Goal: Task Accomplishment & Management: Manage account settings

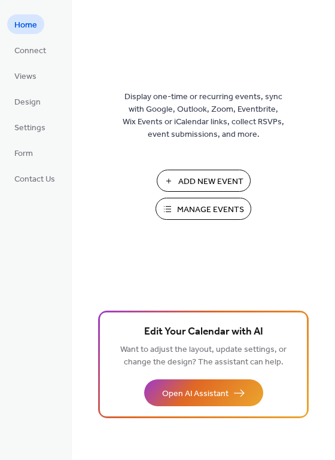
click at [193, 205] on span "Manage Events" at bounding box center [210, 210] width 67 height 13
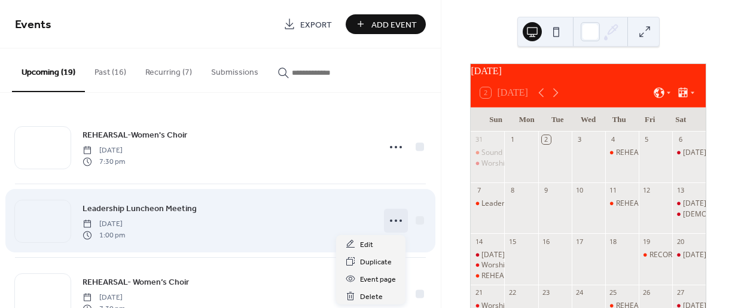
click at [386, 221] on icon at bounding box center [395, 220] width 19 height 19
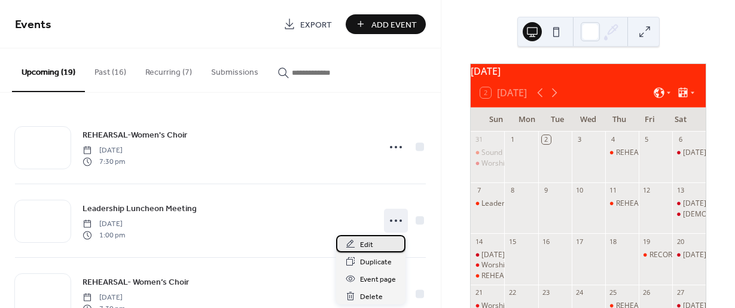
click at [361, 243] on span "Edit" at bounding box center [366, 245] width 13 height 13
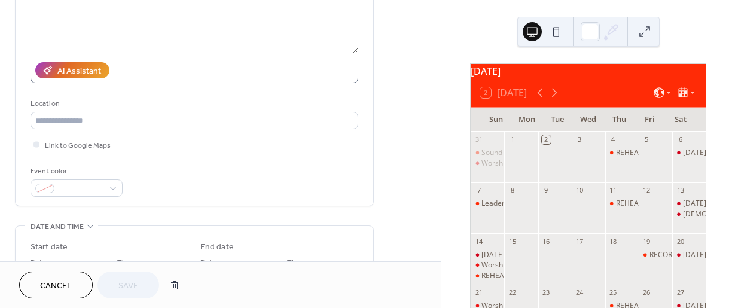
scroll to position [120, 0]
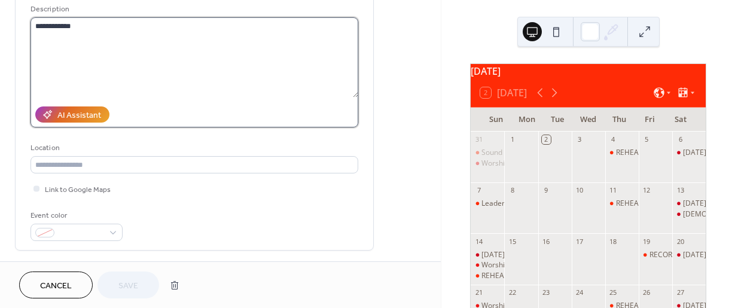
click at [87, 28] on textarea "**********" at bounding box center [195, 57] width 328 height 80
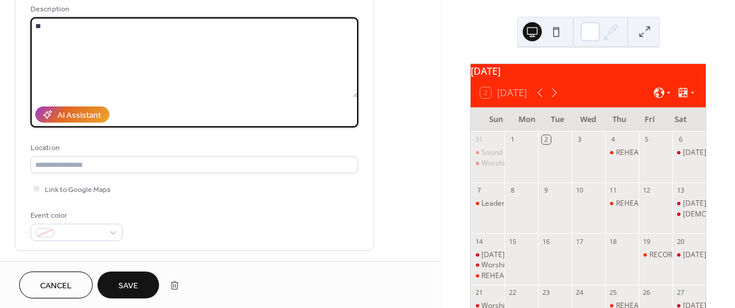
type textarea "*"
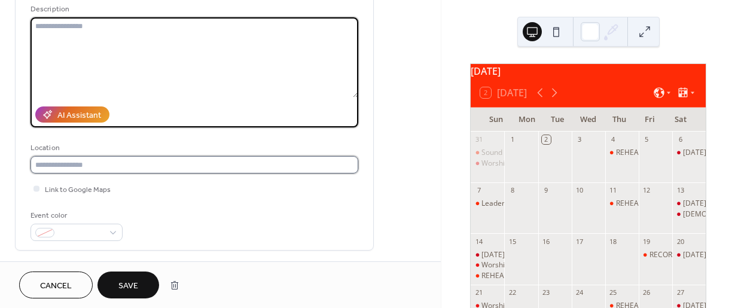
click at [58, 162] on input "text" at bounding box center [195, 164] width 328 height 17
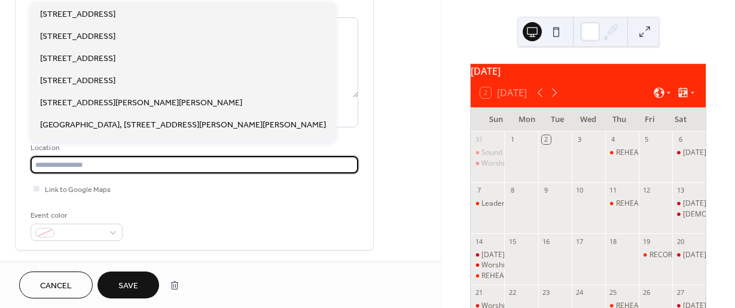
click at [81, 164] on input "text" at bounding box center [195, 164] width 328 height 17
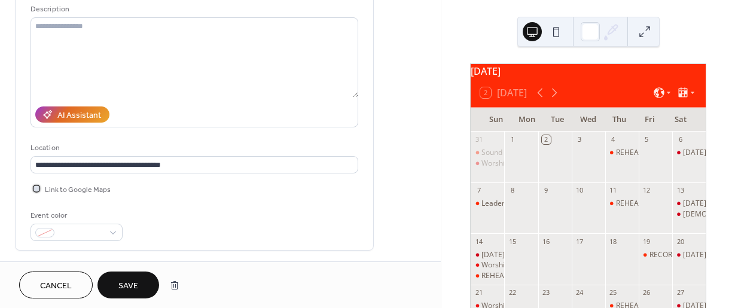
click at [75, 188] on span "Link to Google Maps" at bounding box center [78, 190] width 66 height 13
click at [61, 190] on span "Link to Google Maps" at bounding box center [78, 190] width 66 height 13
click at [33, 190] on div at bounding box center [36, 188] width 6 height 6
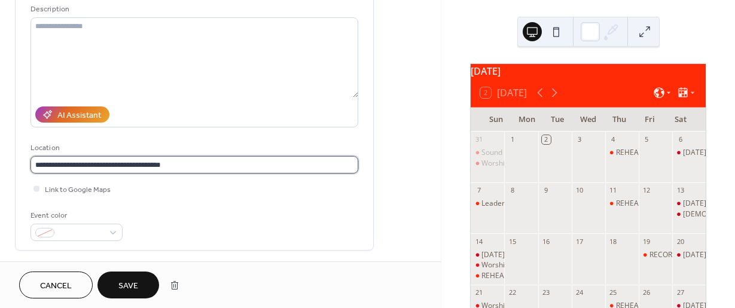
click at [135, 166] on input "**********" at bounding box center [195, 164] width 328 height 17
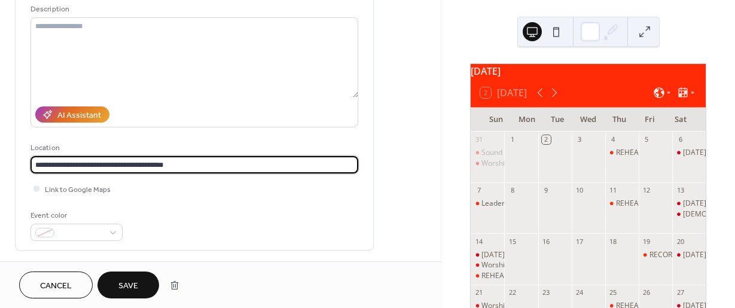
click at [224, 163] on input "**********" at bounding box center [195, 164] width 328 height 17
type input "**********"
click at [130, 288] on span "Save" at bounding box center [128, 286] width 20 height 13
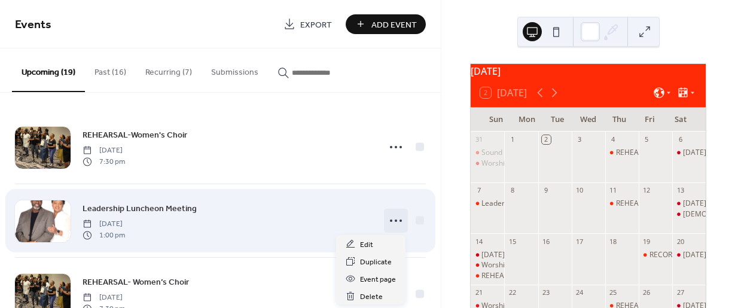
click at [388, 218] on icon at bounding box center [395, 220] width 19 height 19
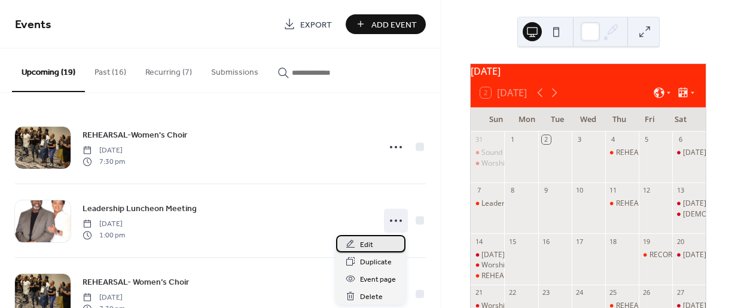
click at [361, 242] on span "Edit" at bounding box center [366, 245] width 13 height 13
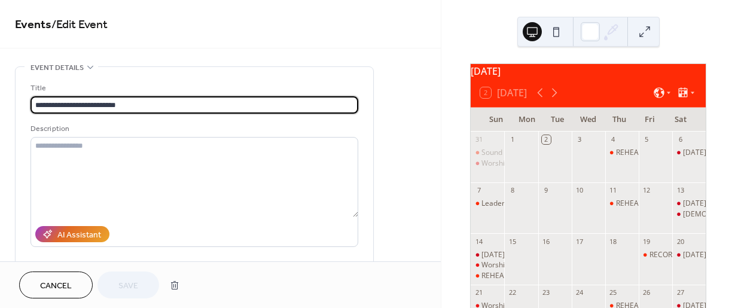
click at [84, 88] on div "Title" at bounding box center [193, 88] width 325 height 13
click at [102, 106] on input "**********" at bounding box center [195, 104] width 328 height 17
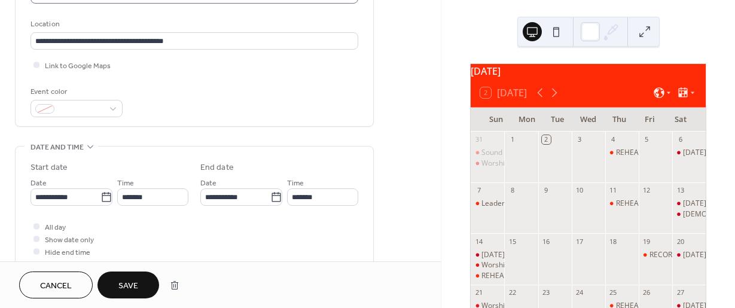
scroll to position [299, 0]
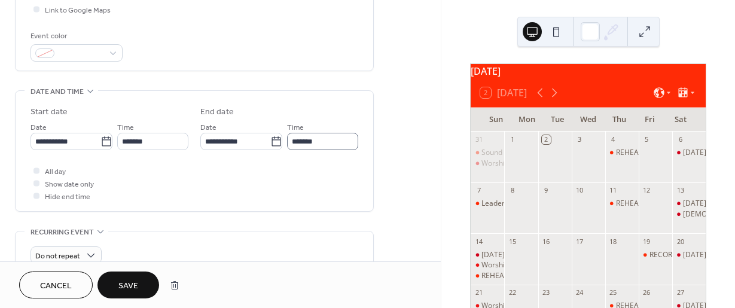
type input "**********"
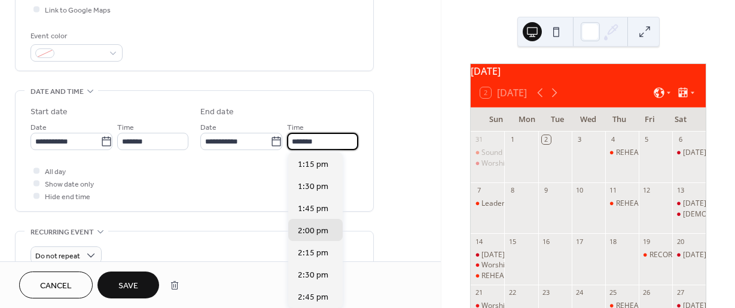
click at [320, 142] on input "*******" at bounding box center [322, 141] width 71 height 17
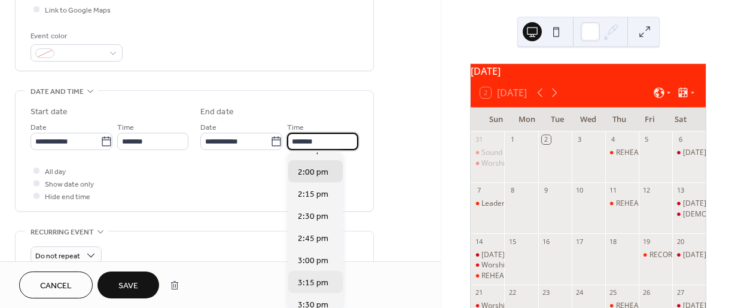
scroll to position [60, 0]
click at [312, 257] on span "3:00 pm" at bounding box center [313, 260] width 31 height 13
type input "*******"
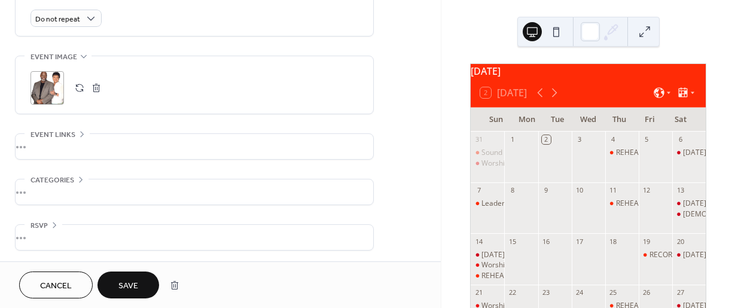
scroll to position [537, 0]
click at [121, 283] on span "Save" at bounding box center [128, 286] width 20 height 13
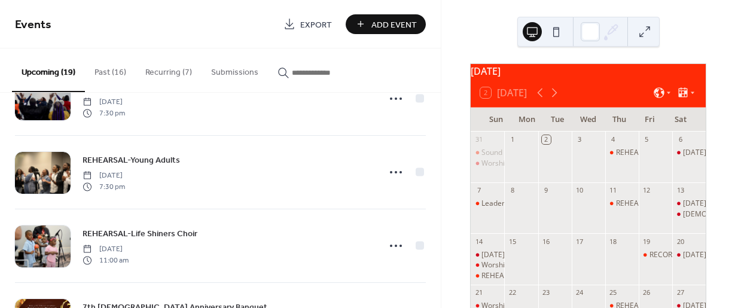
scroll to position [419, 0]
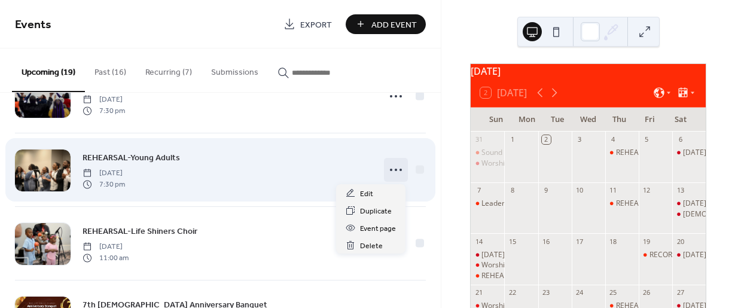
click at [394, 167] on icon at bounding box center [395, 169] width 19 height 19
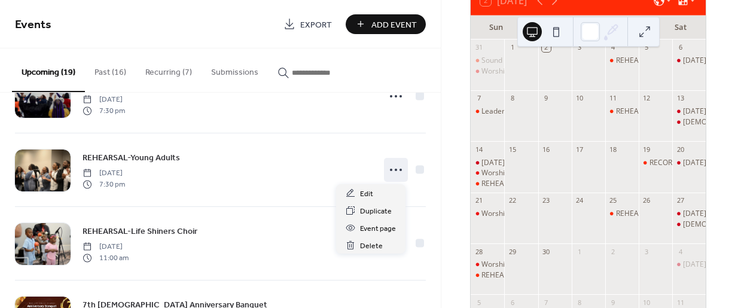
scroll to position [120, 0]
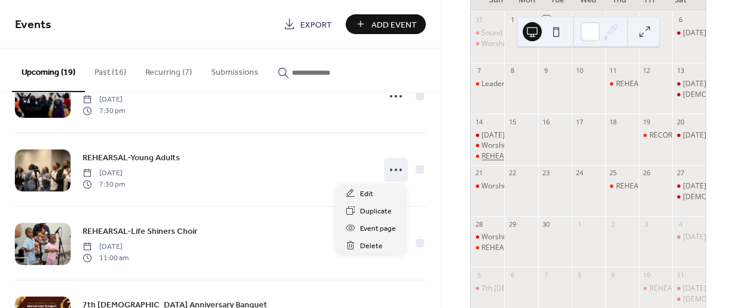
click at [498, 161] on div "REHEARSAL-Life House Shiners" at bounding box center [533, 156] width 104 height 10
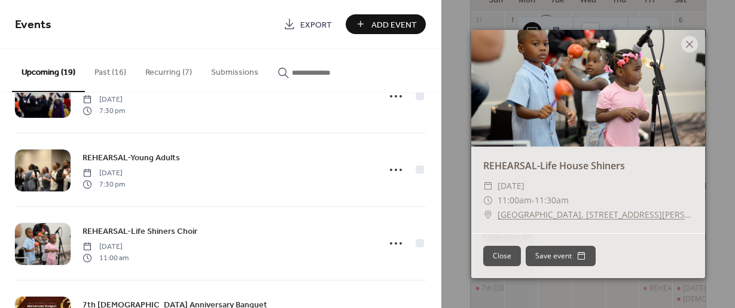
click at [685, 44] on icon at bounding box center [689, 44] width 14 height 14
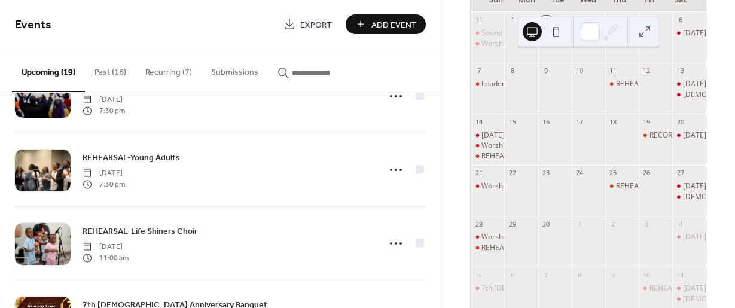
click at [363, 23] on button "Add Event" at bounding box center [386, 24] width 80 height 20
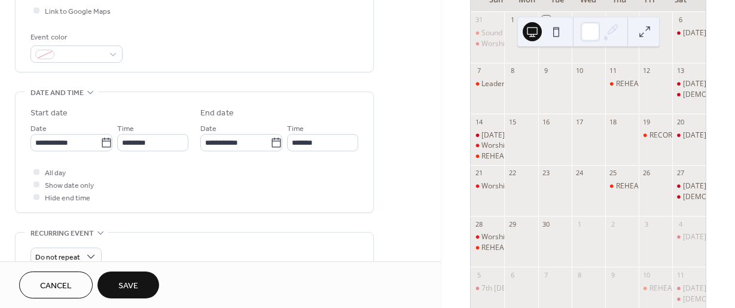
scroll to position [299, 0]
type input "**********"
click at [102, 139] on icon at bounding box center [106, 141] width 9 height 10
click at [100, 139] on input "**********" at bounding box center [66, 141] width 70 height 17
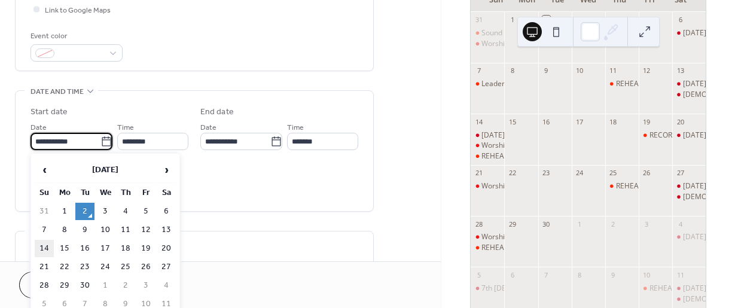
click at [41, 246] on td "14" at bounding box center [44, 248] width 19 height 17
type input "**********"
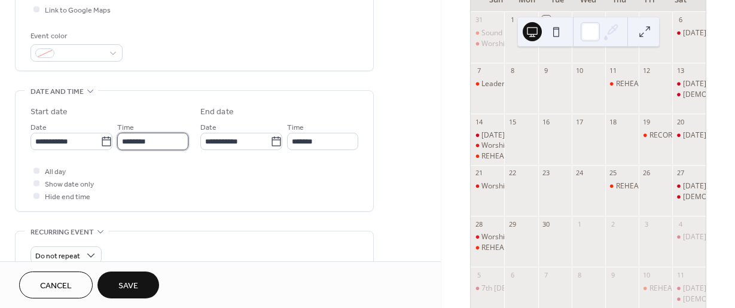
click at [168, 139] on input "********" at bounding box center [152, 141] width 71 height 17
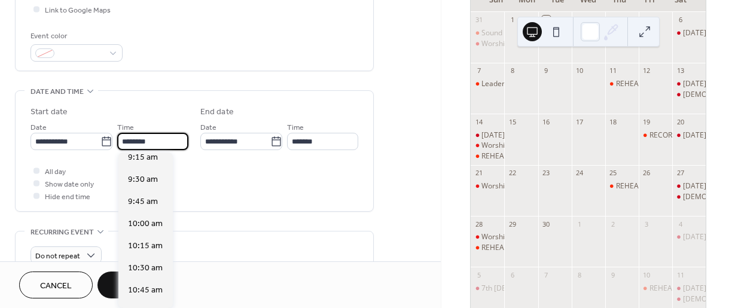
scroll to position [823, 0]
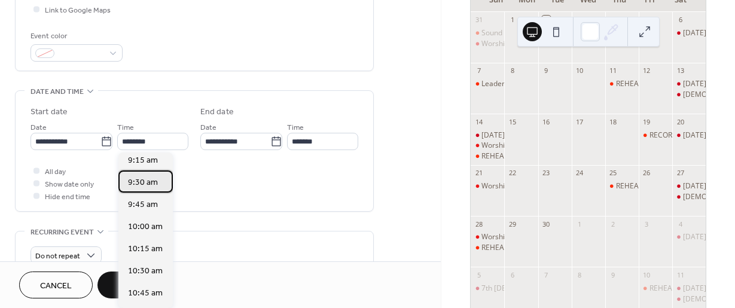
click at [147, 186] on span "9:30 am" at bounding box center [143, 182] width 30 height 13
type input "*******"
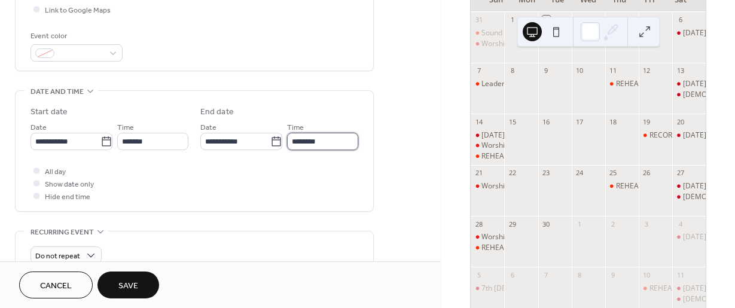
click at [321, 142] on input "********" at bounding box center [322, 141] width 71 height 17
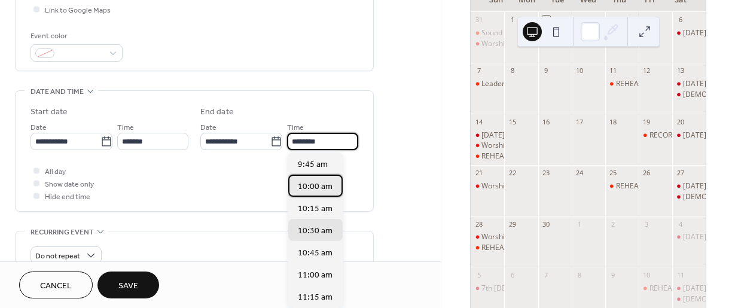
click at [311, 188] on span "10:00 am" at bounding box center [315, 187] width 35 height 13
type input "********"
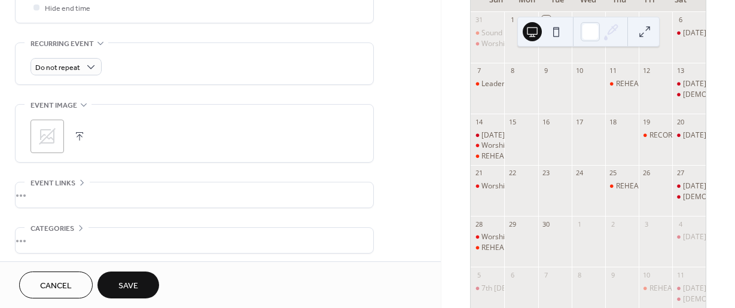
scroll to position [537, 0]
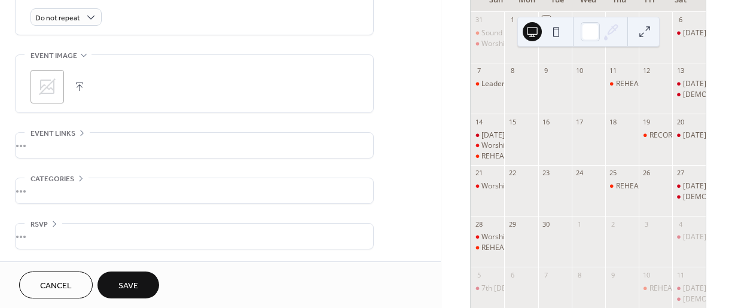
click at [81, 86] on button "button" at bounding box center [79, 86] width 17 height 17
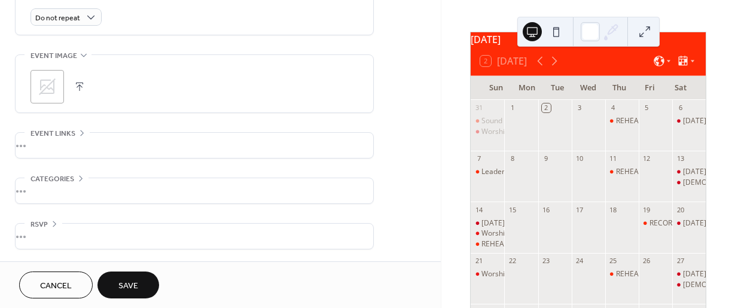
scroll to position [0, 0]
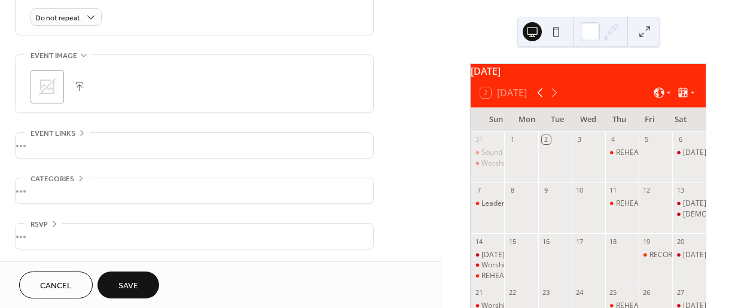
click at [539, 97] on icon at bounding box center [540, 93] width 14 height 14
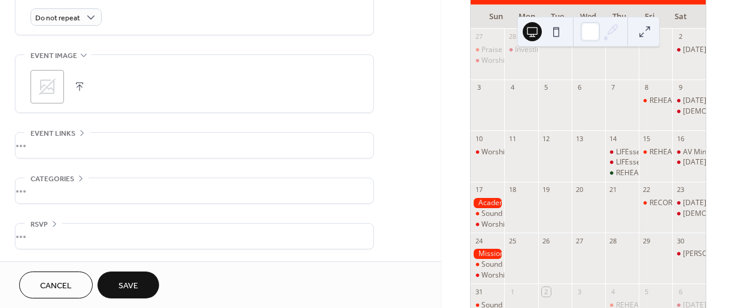
scroll to position [179, 0]
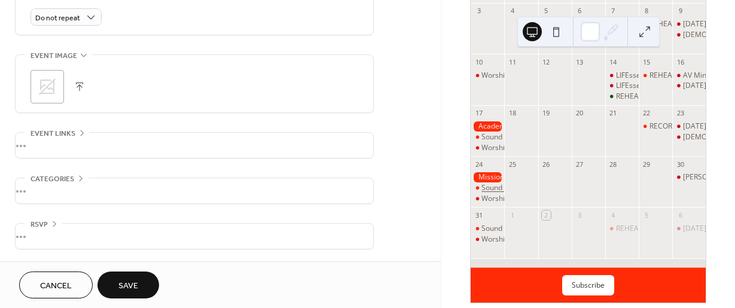
click at [502, 191] on div "Sound check-Praise Team" at bounding box center [524, 188] width 86 height 10
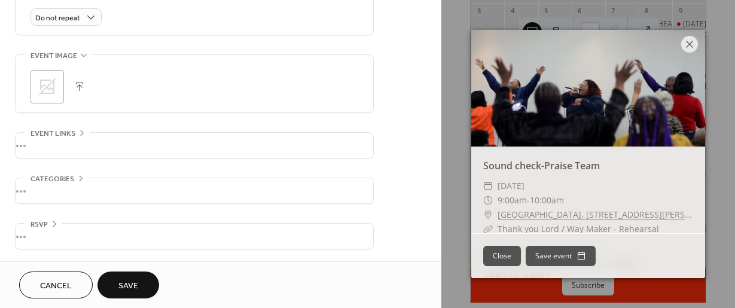
click at [688, 42] on icon at bounding box center [689, 44] width 14 height 14
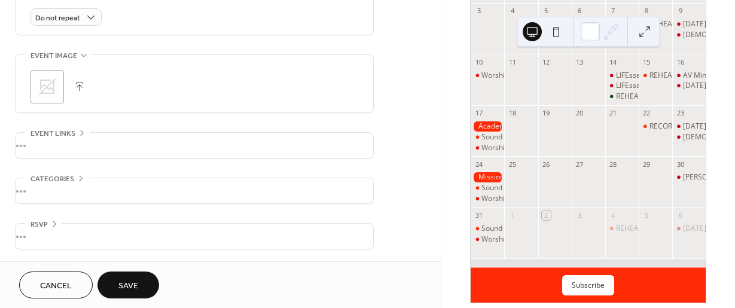
click at [43, 86] on icon at bounding box center [47, 86] width 17 height 17
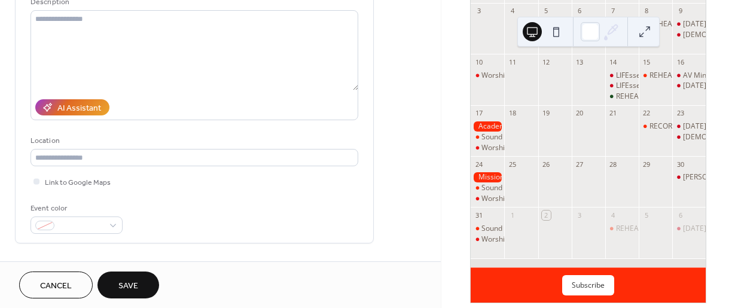
scroll to position [118, 0]
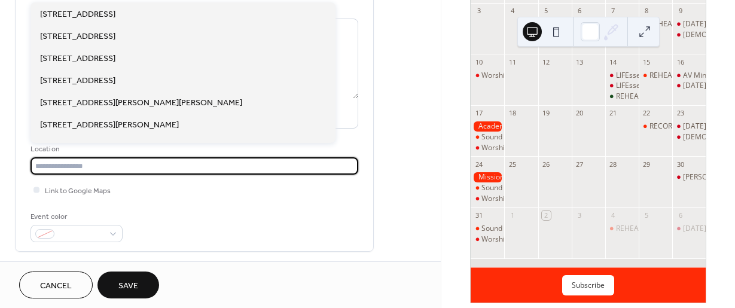
click at [113, 164] on input "text" at bounding box center [195, 165] width 328 height 17
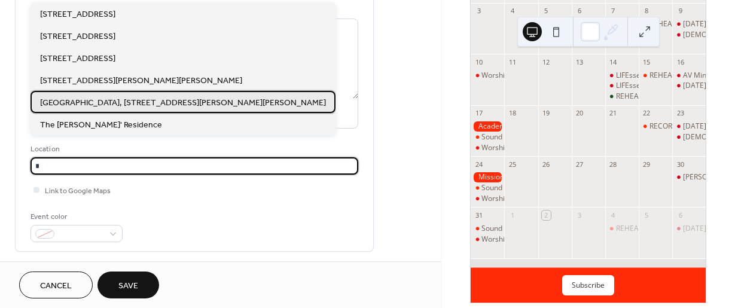
click at [150, 103] on span "Harborside Hotel, 6400 Oxon Hill Rd, Oxon Hill, MD 20745, USA" at bounding box center [183, 103] width 286 height 13
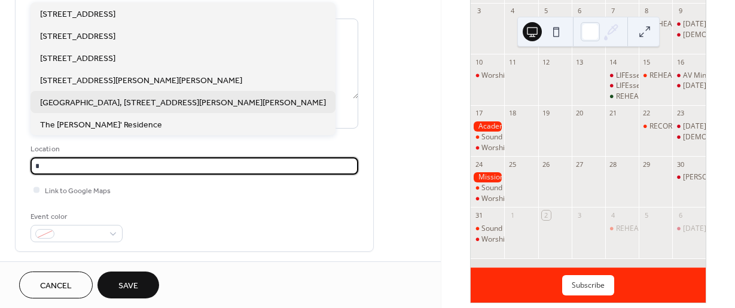
type input "**********"
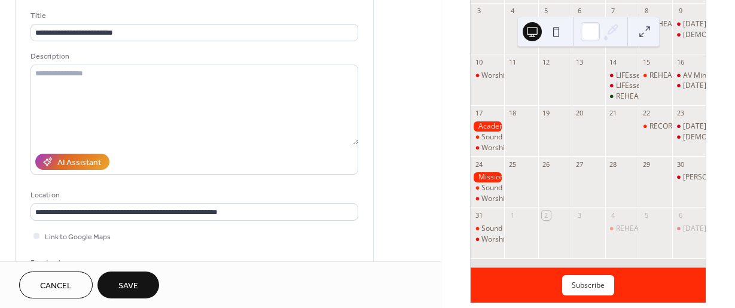
scroll to position [59, 0]
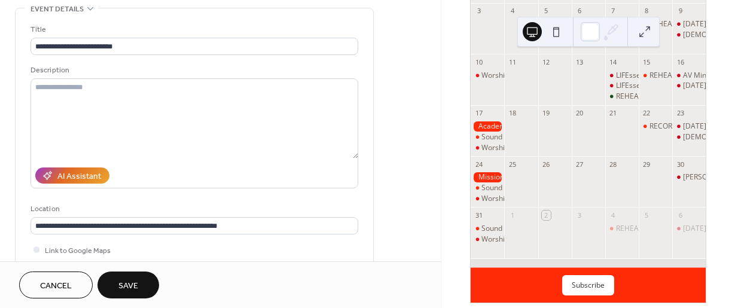
click at [124, 284] on span "Save" at bounding box center [128, 286] width 20 height 13
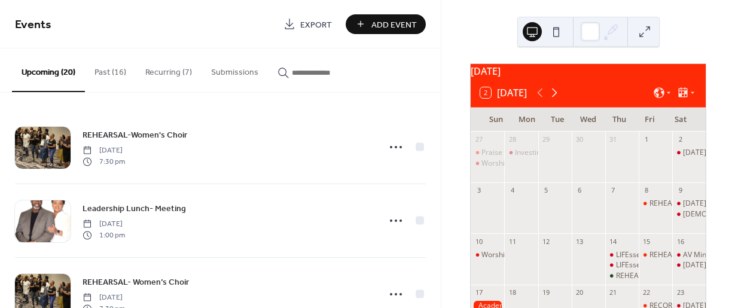
click at [557, 97] on icon at bounding box center [554, 93] width 5 height 9
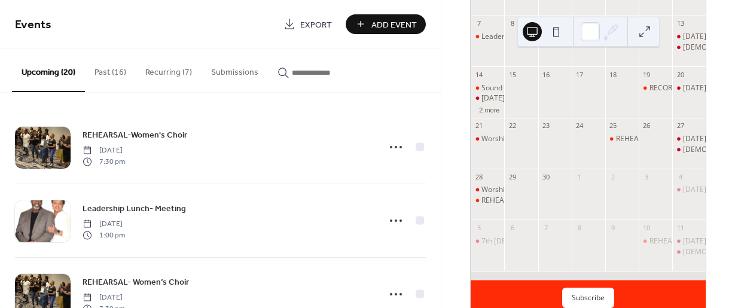
scroll to position [179, 0]
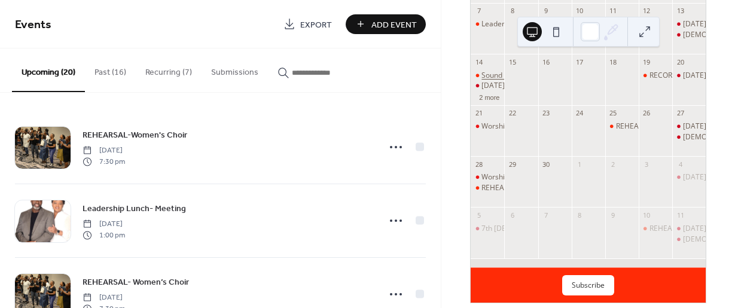
click at [499, 81] on div "Sound Check- Women's Choir" at bounding box center [530, 76] width 98 height 10
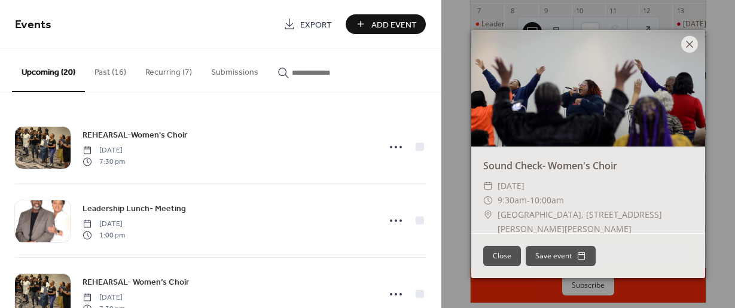
click at [690, 43] on icon at bounding box center [689, 44] width 14 height 14
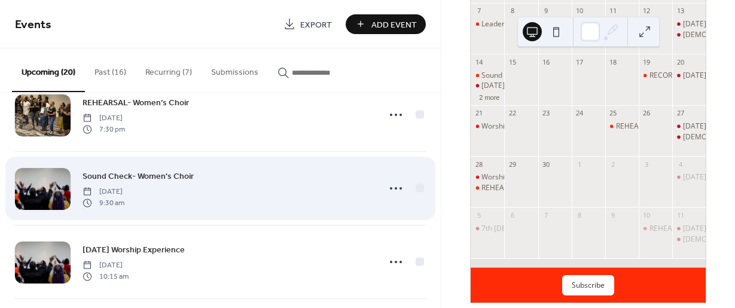
click at [97, 173] on span "Sound Check- Women's Choir" at bounding box center [138, 176] width 111 height 13
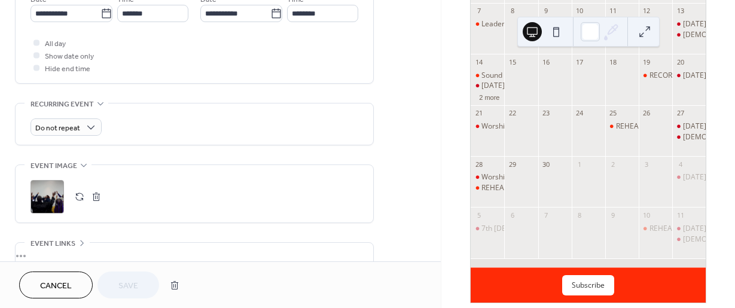
scroll to position [478, 0]
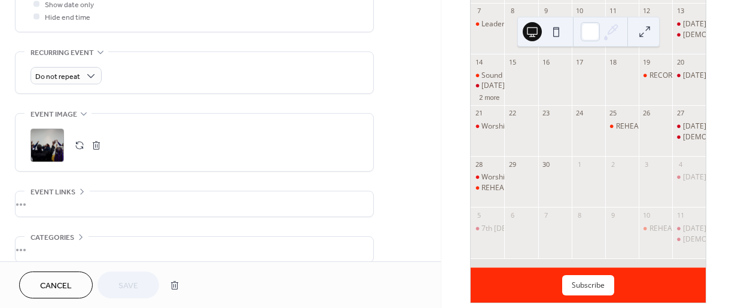
click at [48, 141] on div ";" at bounding box center [47, 145] width 33 height 33
click at [54, 139] on div ";" at bounding box center [47, 145] width 33 height 33
click at [44, 142] on div ";" at bounding box center [47, 145] width 33 height 33
click at [38, 139] on div ";" at bounding box center [47, 145] width 33 height 33
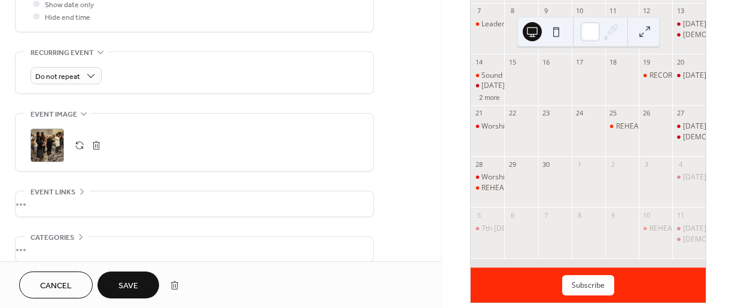
click at [135, 280] on span "Save" at bounding box center [128, 286] width 20 height 13
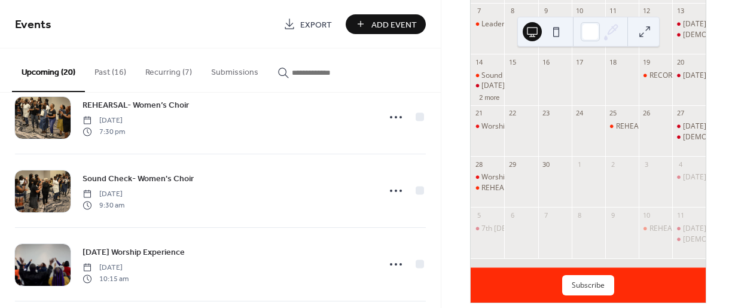
scroll to position [179, 0]
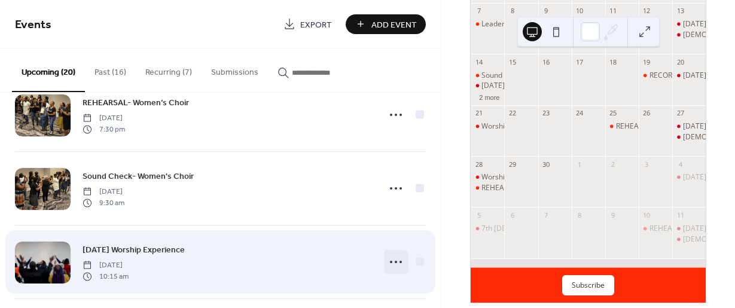
click at [399, 259] on icon at bounding box center [395, 261] width 19 height 19
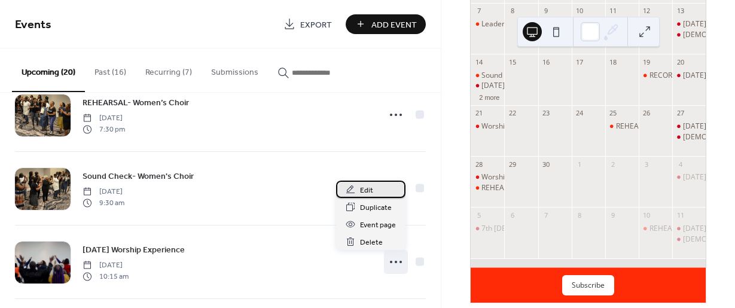
click at [361, 187] on span "Edit" at bounding box center [366, 190] width 13 height 13
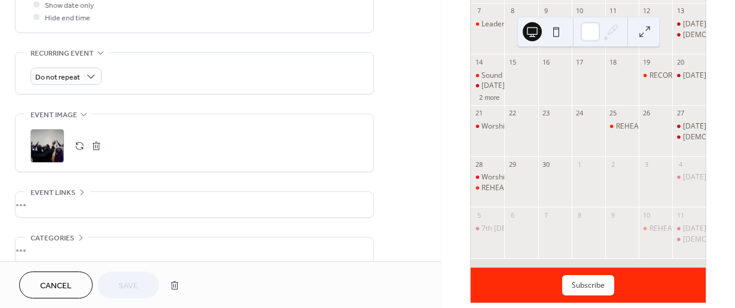
scroll to position [478, 0]
click at [50, 147] on div ";" at bounding box center [47, 145] width 33 height 33
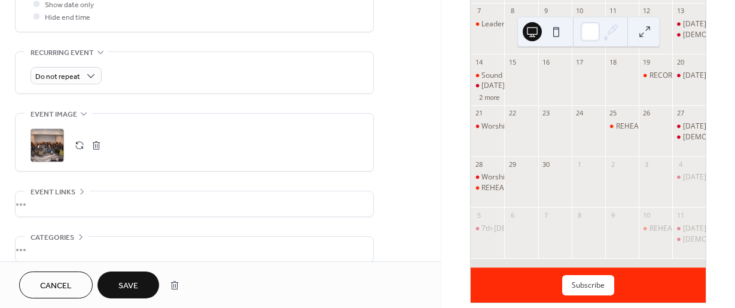
click at [127, 283] on span "Save" at bounding box center [128, 286] width 20 height 13
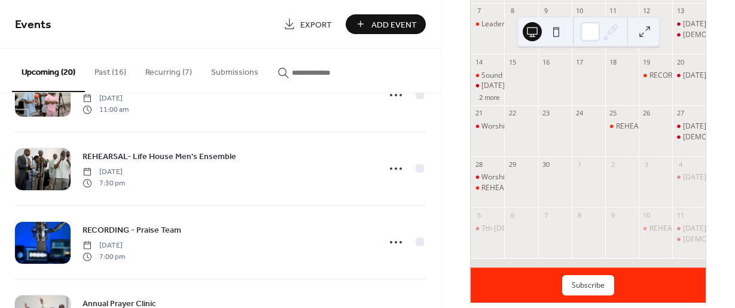
scroll to position [897, 0]
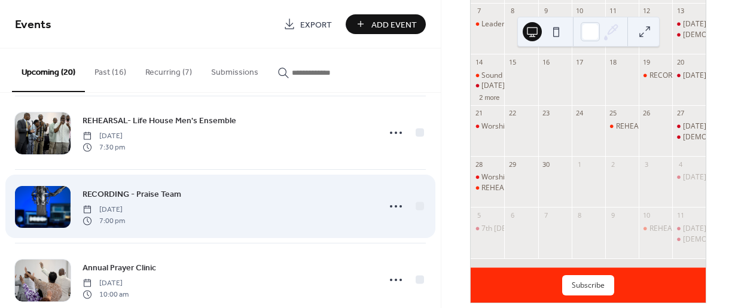
click at [41, 205] on div at bounding box center [43, 207] width 56 height 42
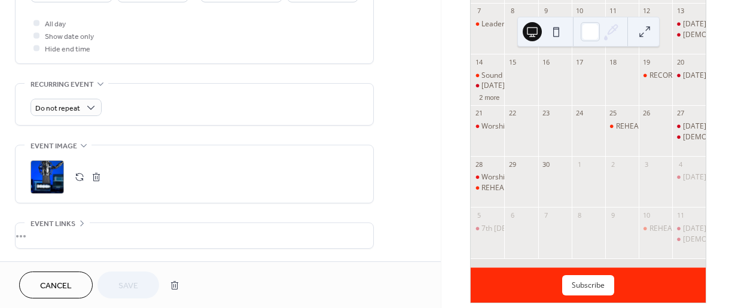
scroll to position [478, 0]
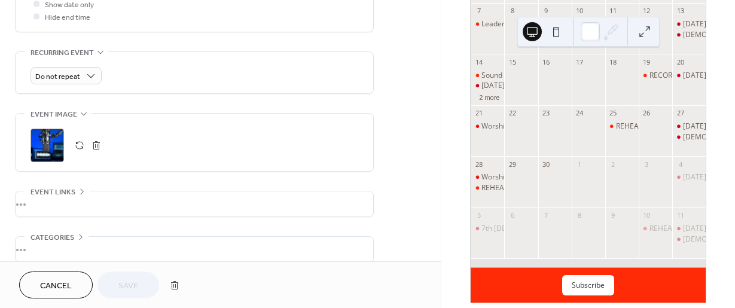
click at [42, 138] on div ";" at bounding box center [47, 145] width 33 height 33
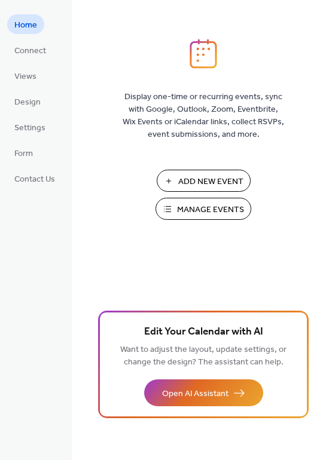
click at [183, 208] on span "Manage Events" at bounding box center [210, 210] width 67 height 13
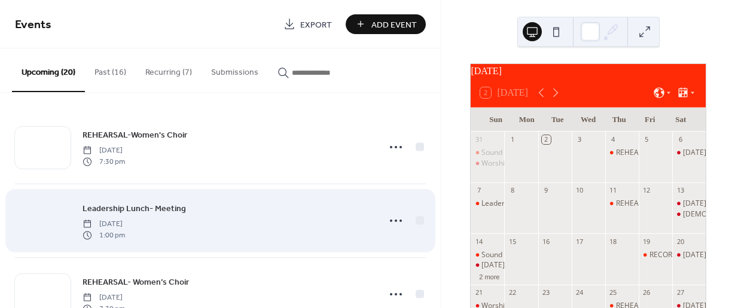
click at [33, 219] on div at bounding box center [43, 221] width 56 height 42
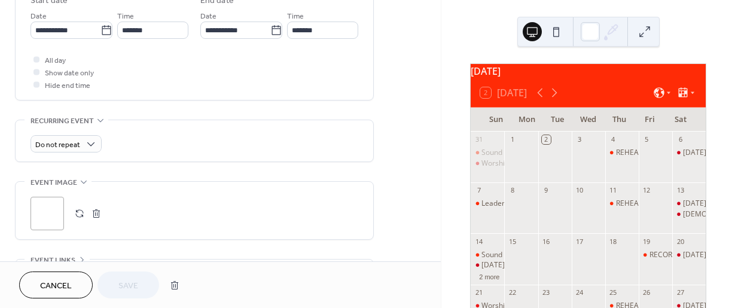
scroll to position [419, 0]
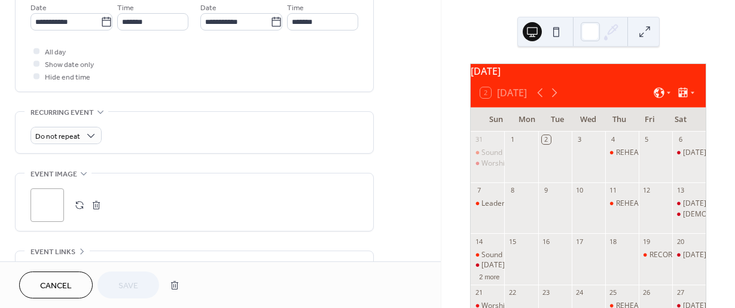
click at [41, 199] on div ";" at bounding box center [47, 204] width 33 height 33
click at [135, 291] on span "Save" at bounding box center [128, 286] width 20 height 13
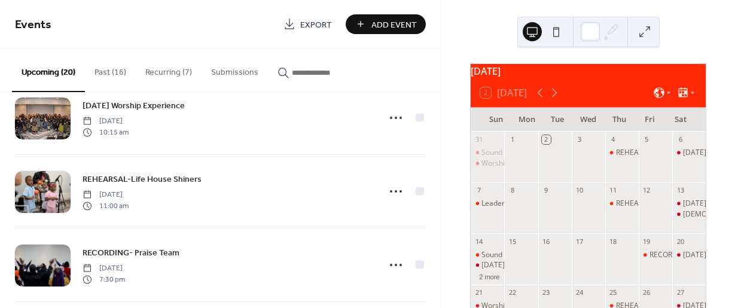
scroll to position [359, 0]
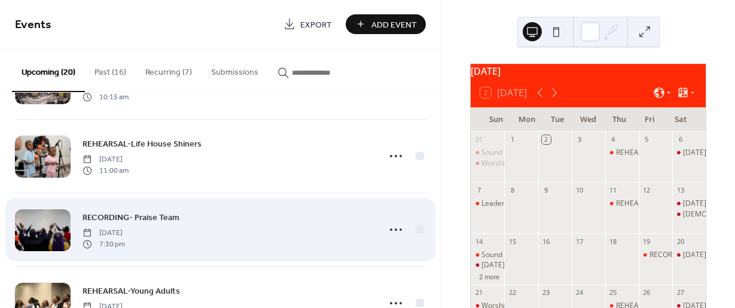
click at [47, 231] on div at bounding box center [43, 230] width 56 height 42
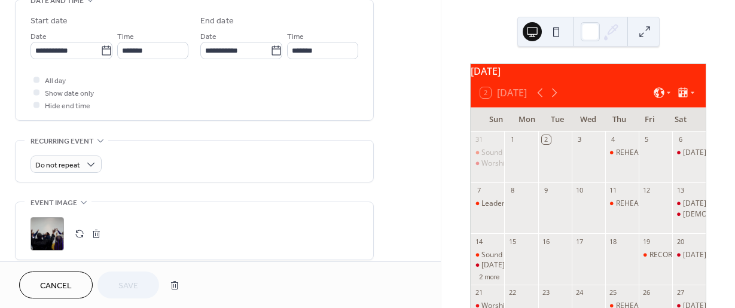
scroll to position [419, 0]
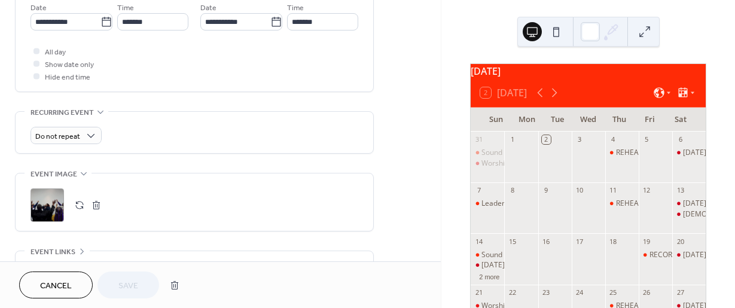
click at [38, 202] on div ";" at bounding box center [47, 204] width 33 height 33
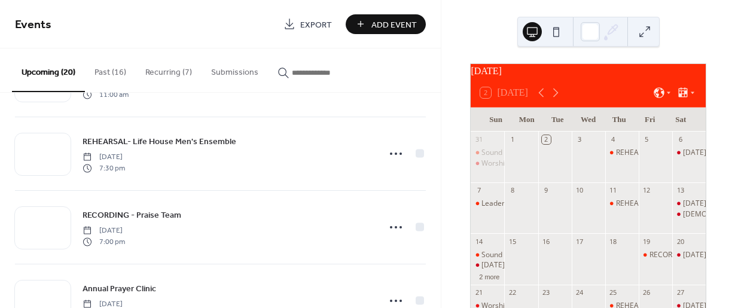
scroll to position [897, 0]
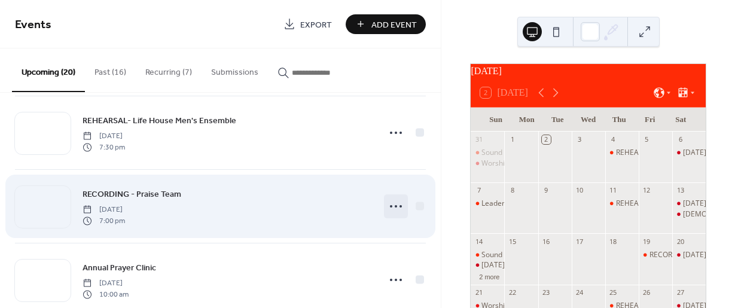
click at [390, 206] on circle at bounding box center [391, 206] width 2 height 2
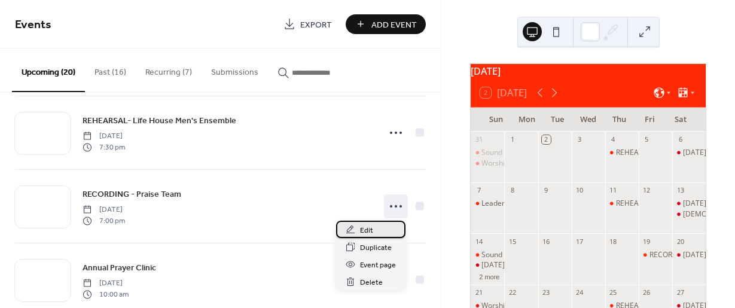
click at [361, 230] on span "Edit" at bounding box center [366, 230] width 13 height 13
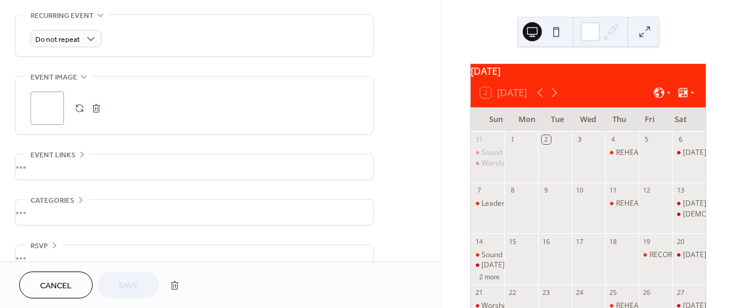
scroll to position [537, 0]
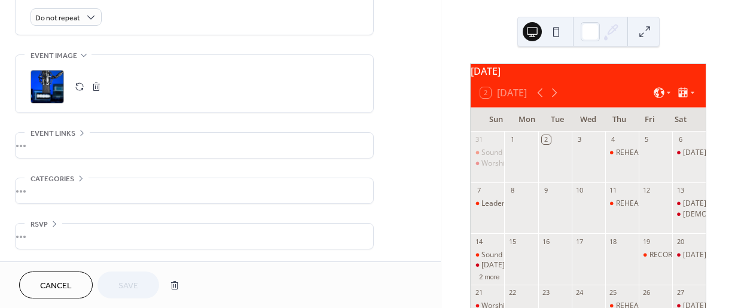
drag, startPoint x: 48, startPoint y: 78, endPoint x: 41, endPoint y: 86, distance: 11.0
click at [40, 86] on div ";" at bounding box center [47, 86] width 33 height 33
